Goal: Task Accomplishment & Management: Use online tool/utility

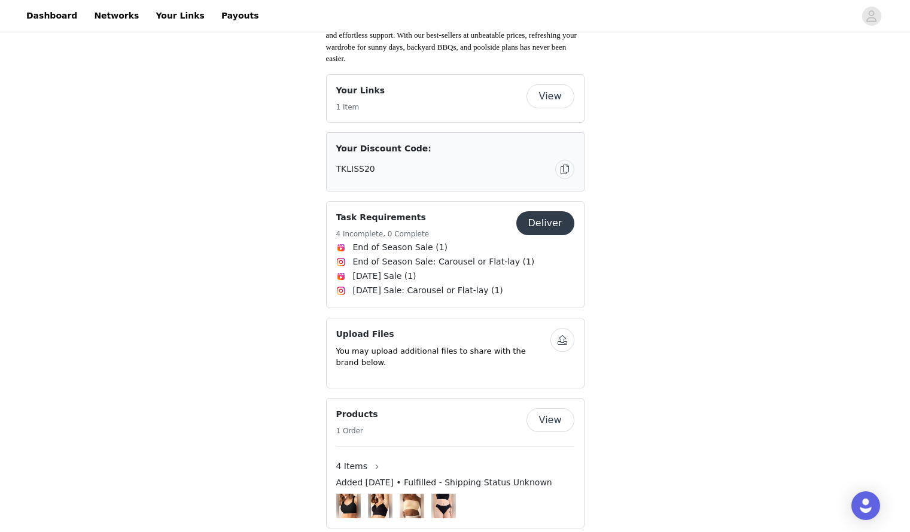
scroll to position [345, 0]
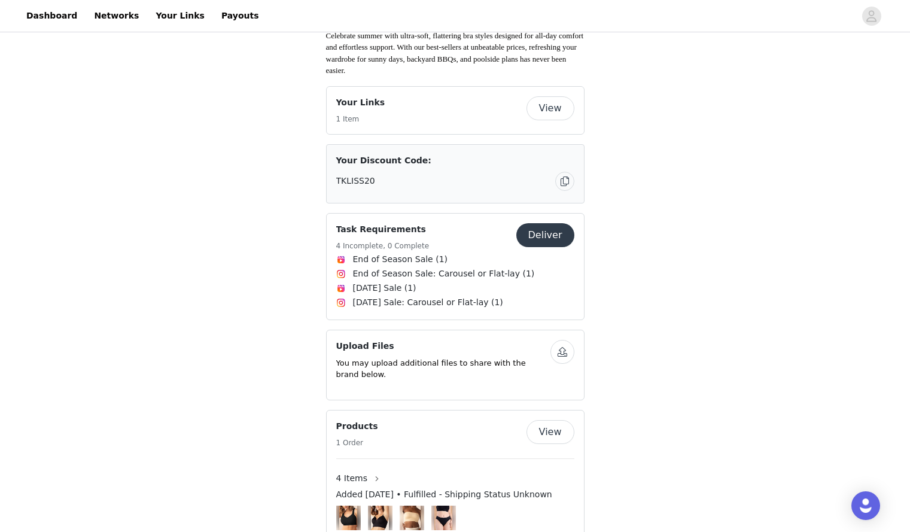
click at [534, 223] on button "Deliver" at bounding box center [545, 235] width 58 height 24
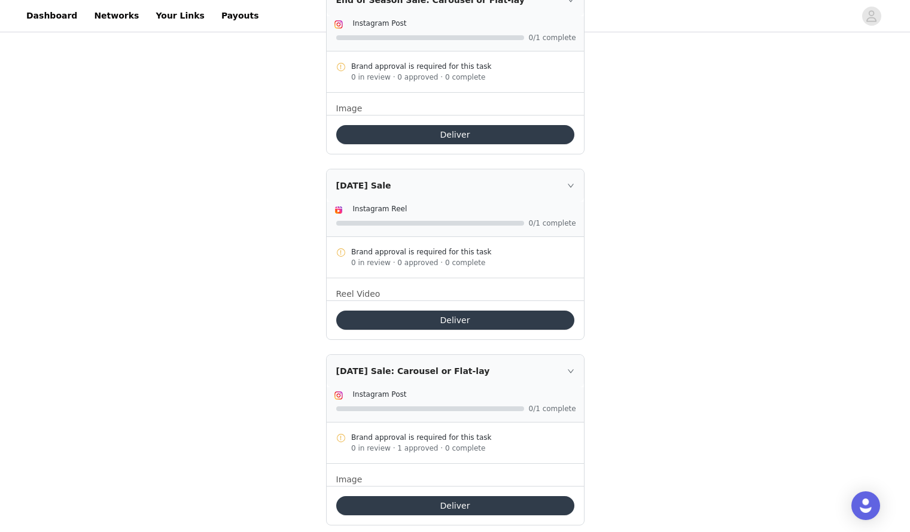
scroll to position [456, 0]
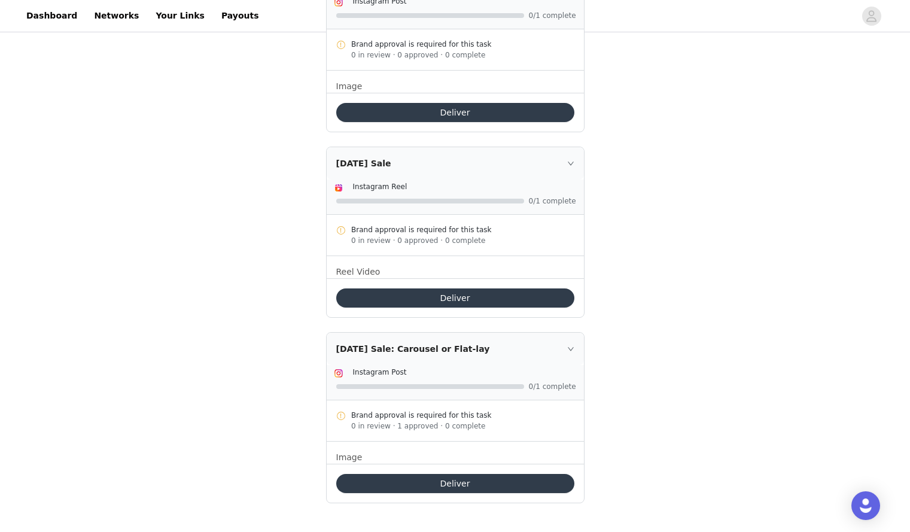
click at [340, 373] on img at bounding box center [339, 374] width 10 height 10
click at [454, 485] on button "Deliver" at bounding box center [455, 483] width 238 height 19
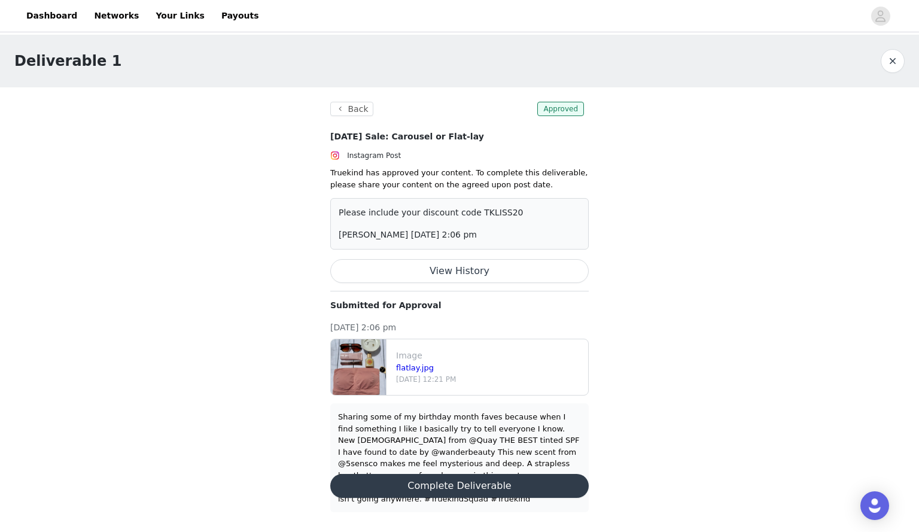
click at [452, 272] on button "View History" at bounding box center [459, 271] width 259 height 24
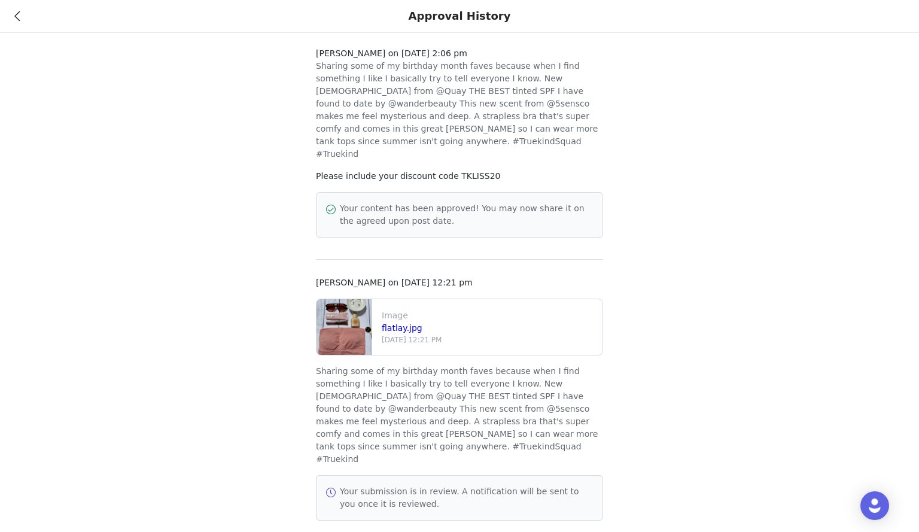
click at [14, 17] on div "Approval History" at bounding box center [459, 16] width 919 height 33
click at [19, 13] on icon at bounding box center [16, 16] width 5 height 8
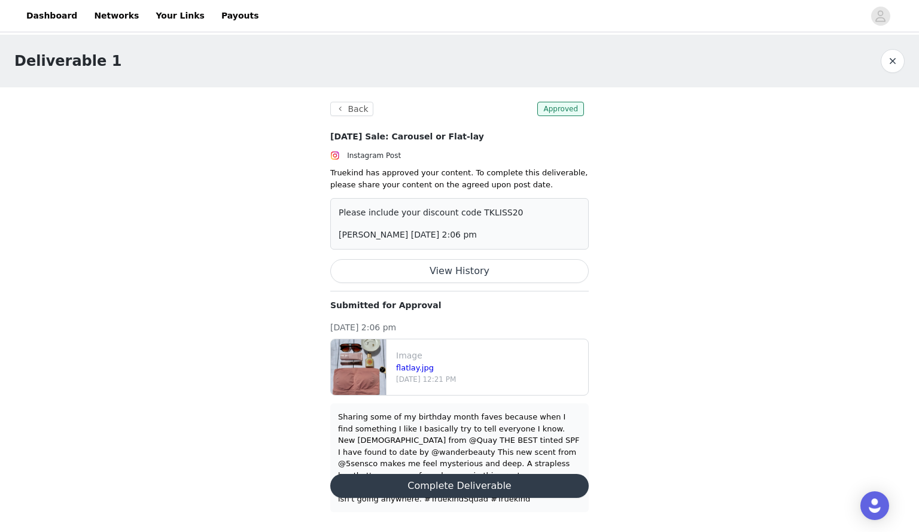
click at [487, 474] on button "Complete Deliverable" at bounding box center [459, 486] width 259 height 24
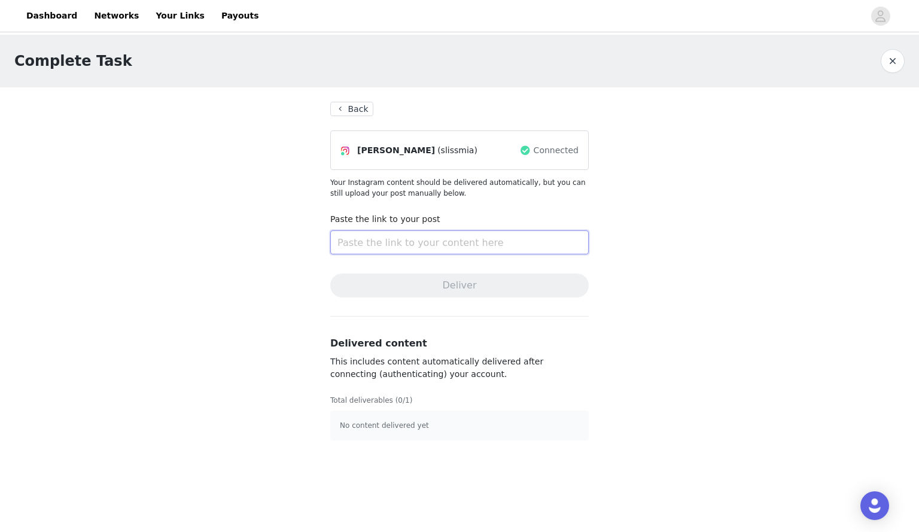
click at [415, 248] on input "text" at bounding box center [459, 242] width 259 height 24
paste input "[URL][DOMAIN_NAME]"
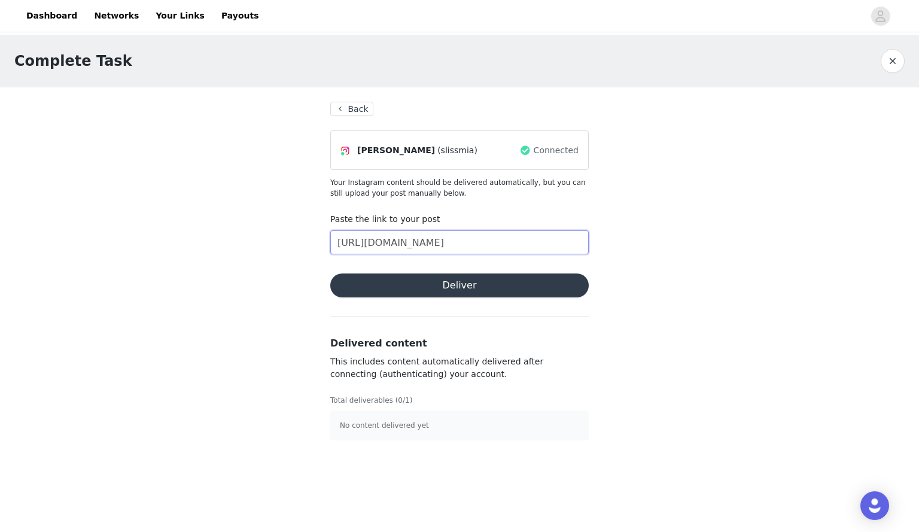
scroll to position [0, 42]
type input "[URL][DOMAIN_NAME]"
click at [464, 288] on button "Deliver" at bounding box center [459, 285] width 259 height 24
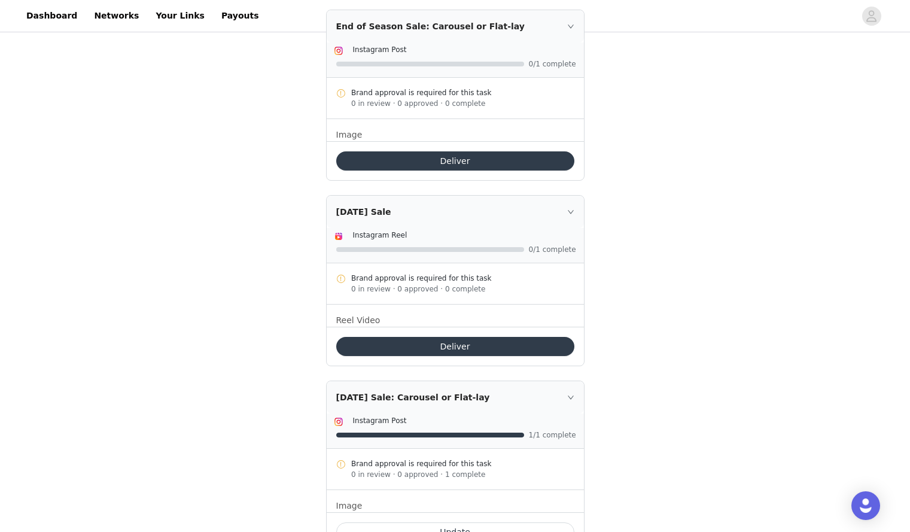
scroll to position [456, 0]
